Goal: Use online tool/utility: Use online tool/utility

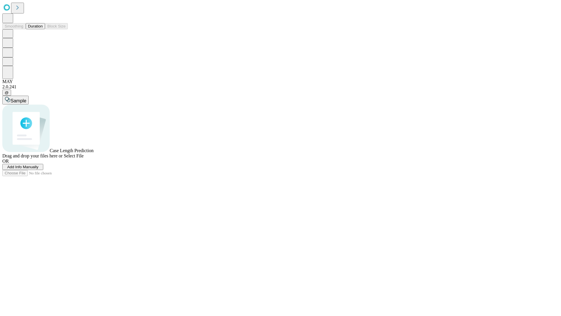
click at [43, 29] on button "Duration" at bounding box center [35, 26] width 19 height 6
click at [84, 158] on span "Select File" at bounding box center [74, 155] width 20 height 5
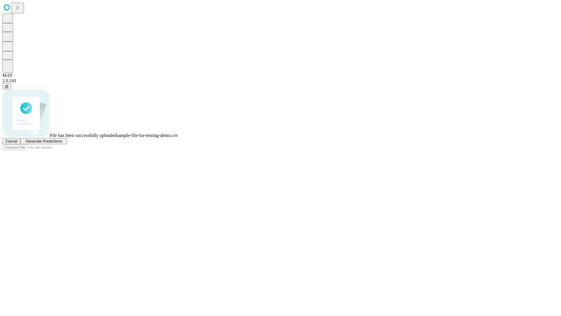
click at [62, 143] on span "Generate Predictions" at bounding box center [43, 141] width 37 height 4
